Goal: Information Seeking & Learning: Learn about a topic

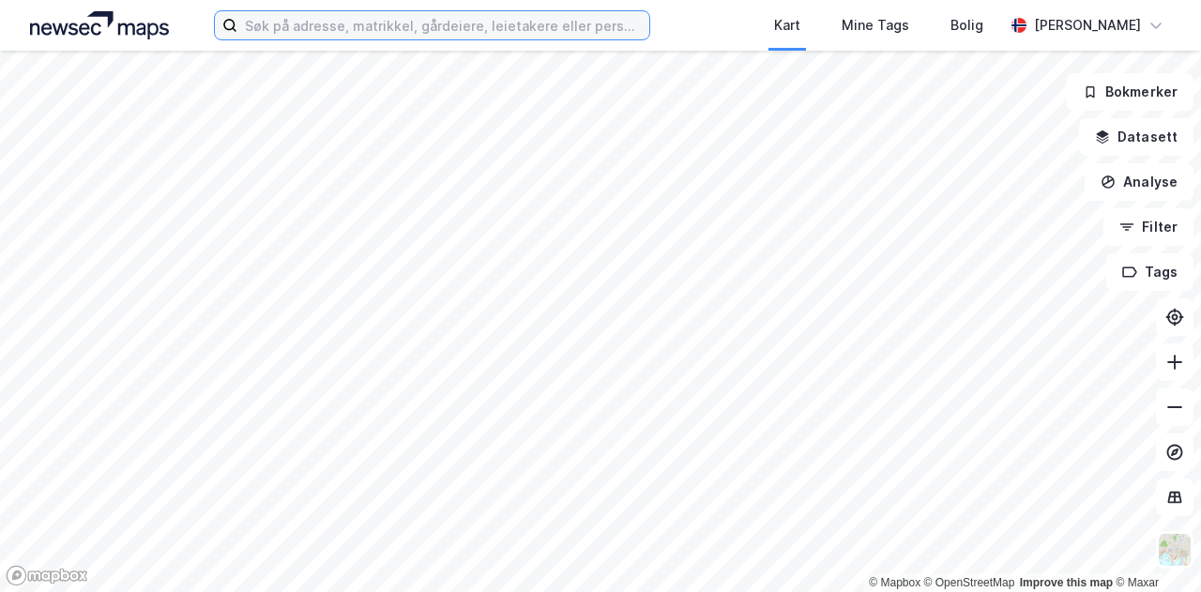
click at [525, 34] on input at bounding box center [443, 25] width 412 height 28
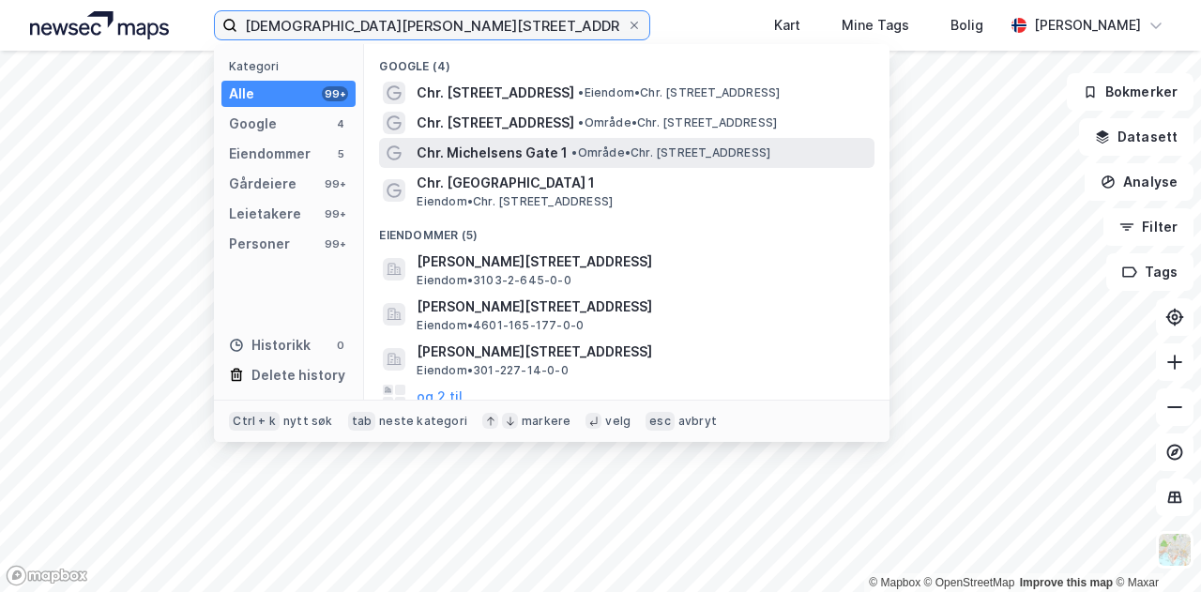
type input "[DEMOGRAPHIC_DATA][PERSON_NAME][STREET_ADDRESS]"
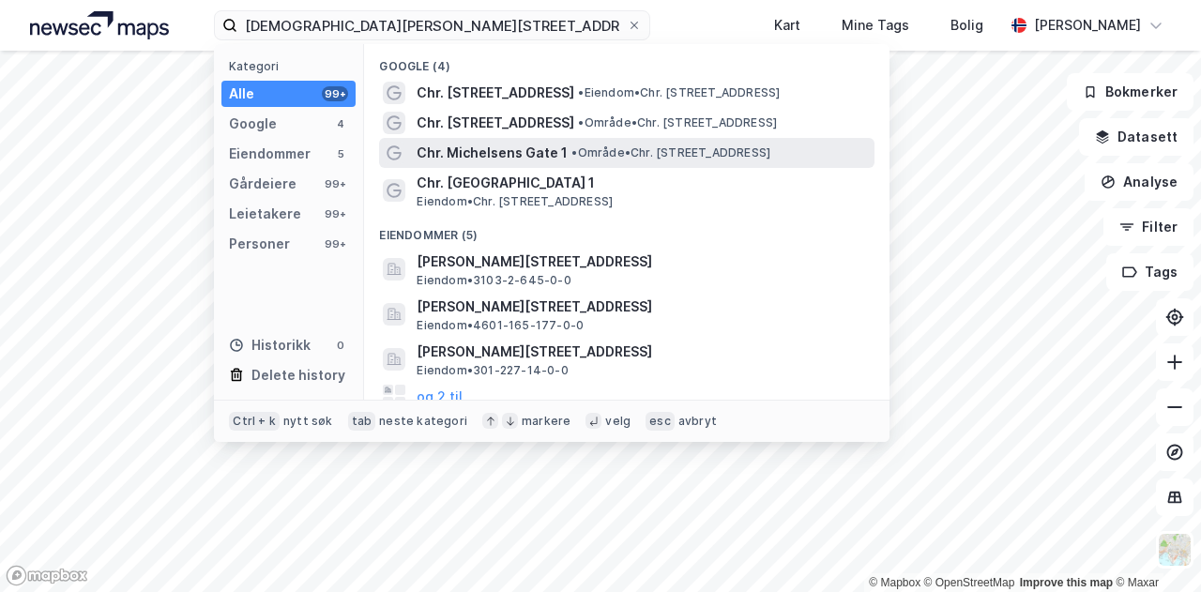
click at [656, 150] on span "• Område • Chr. [STREET_ADDRESS]" at bounding box center [670, 152] width 199 height 15
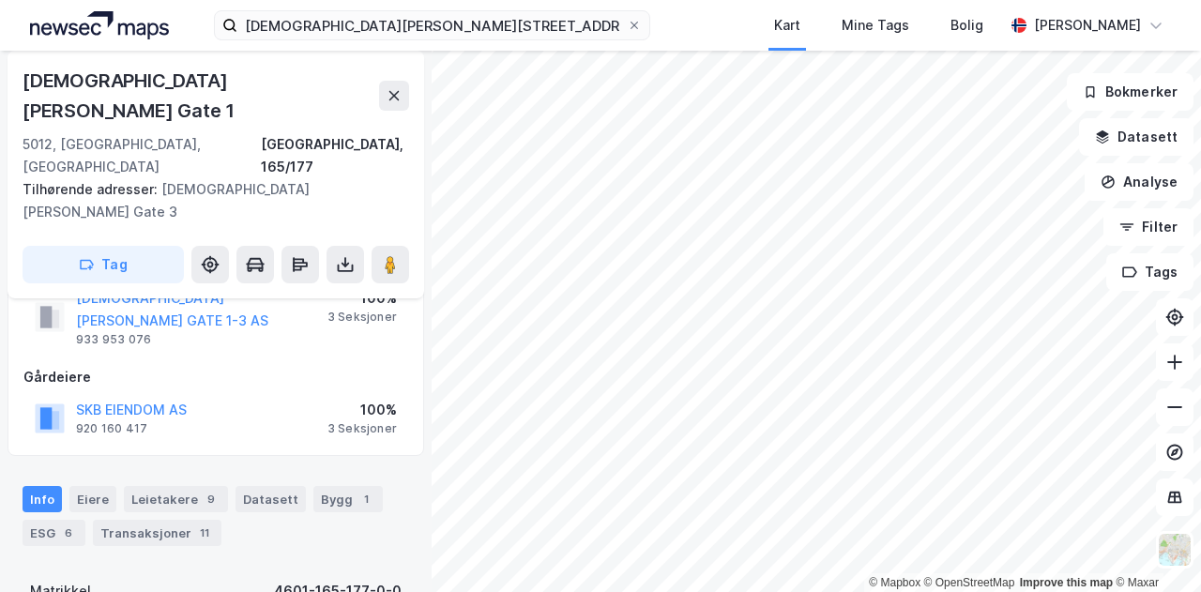
scroll to position [69, 0]
click at [69, 522] on div "6" at bounding box center [68, 531] width 19 height 19
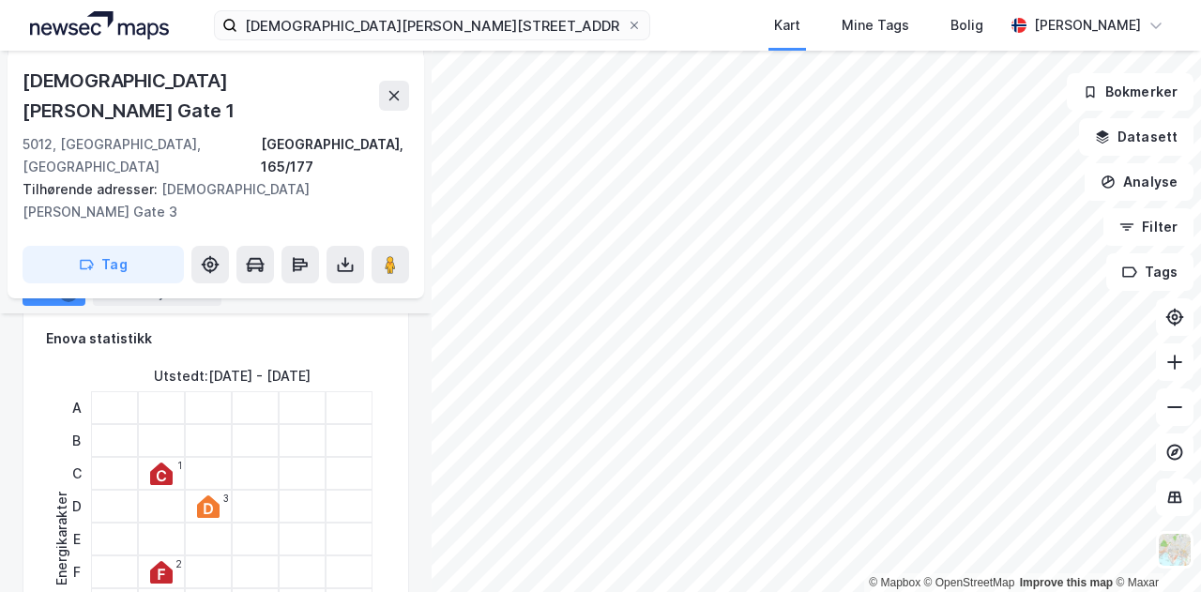
scroll to position [325, 0]
